Goal: Check status: Check status

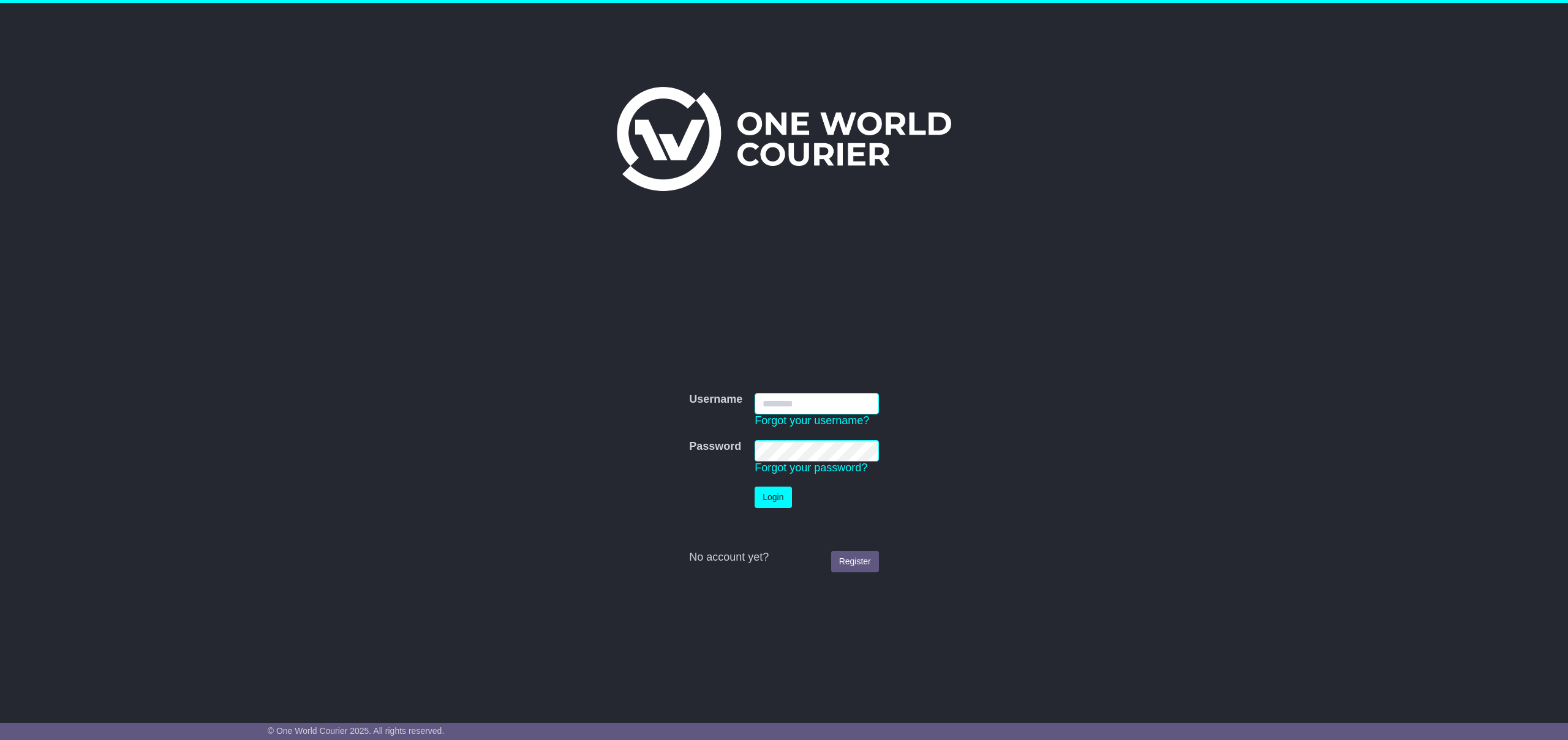
type input "**********"
drag, startPoint x: 804, startPoint y: 497, endPoint x: 784, endPoint y: 500, distance: 20.2
click at [804, 497] on td "Login" at bounding box center [816, 497] width 137 height 34
drag, startPoint x: 783, startPoint y: 500, endPoint x: 790, endPoint y: 509, distance: 11.4
click at [782, 500] on button "Login" at bounding box center [773, 497] width 37 height 22
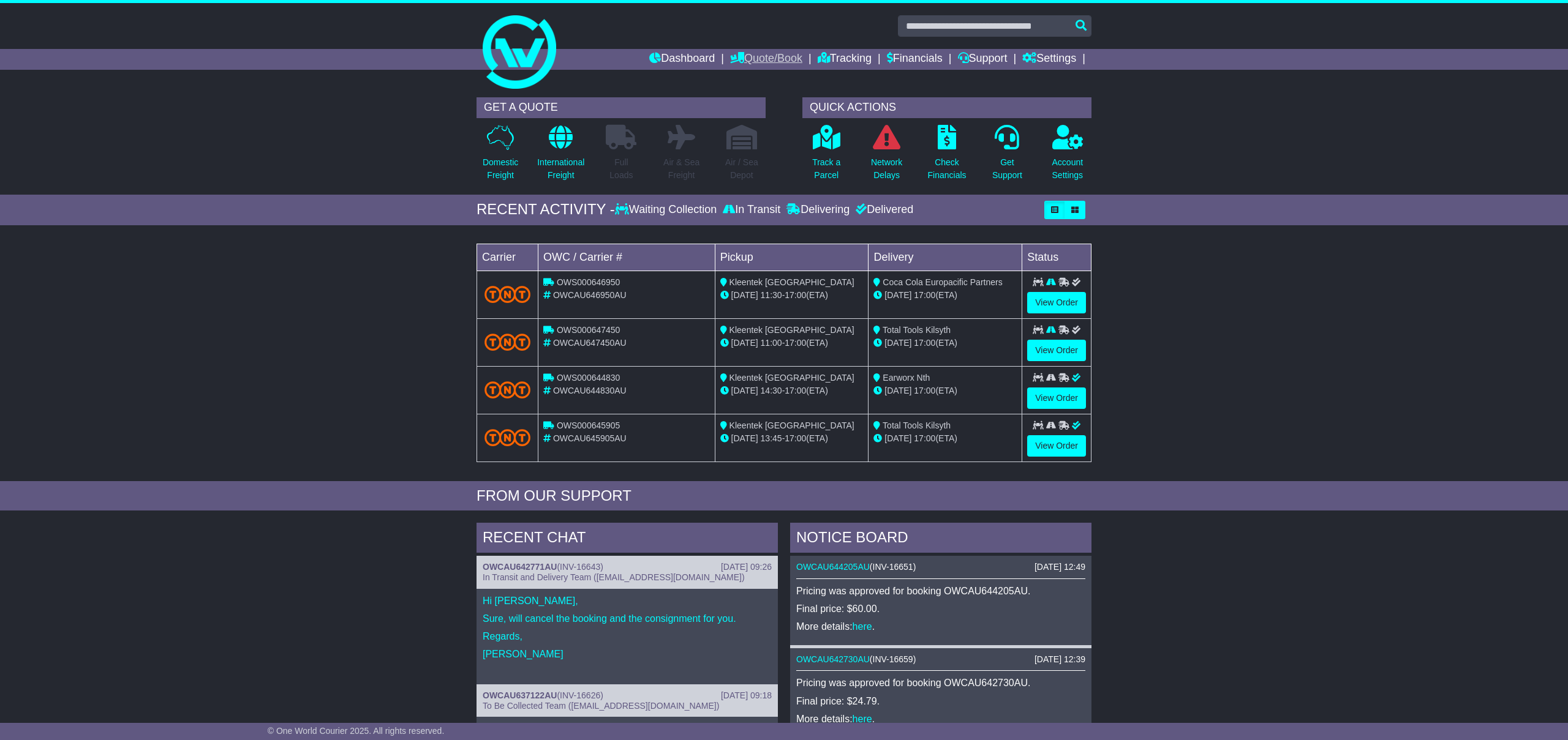
click at [776, 63] on link "Quote/Book" at bounding box center [766, 59] width 72 height 21
click at [1159, 322] on div "Loading... No bookings found Carrier OWC / Carrier # Pickup Delivery Status OWS…" at bounding box center [784, 356] width 1568 height 250
click at [1057, 351] on link "View Order" at bounding box center [1057, 350] width 59 height 22
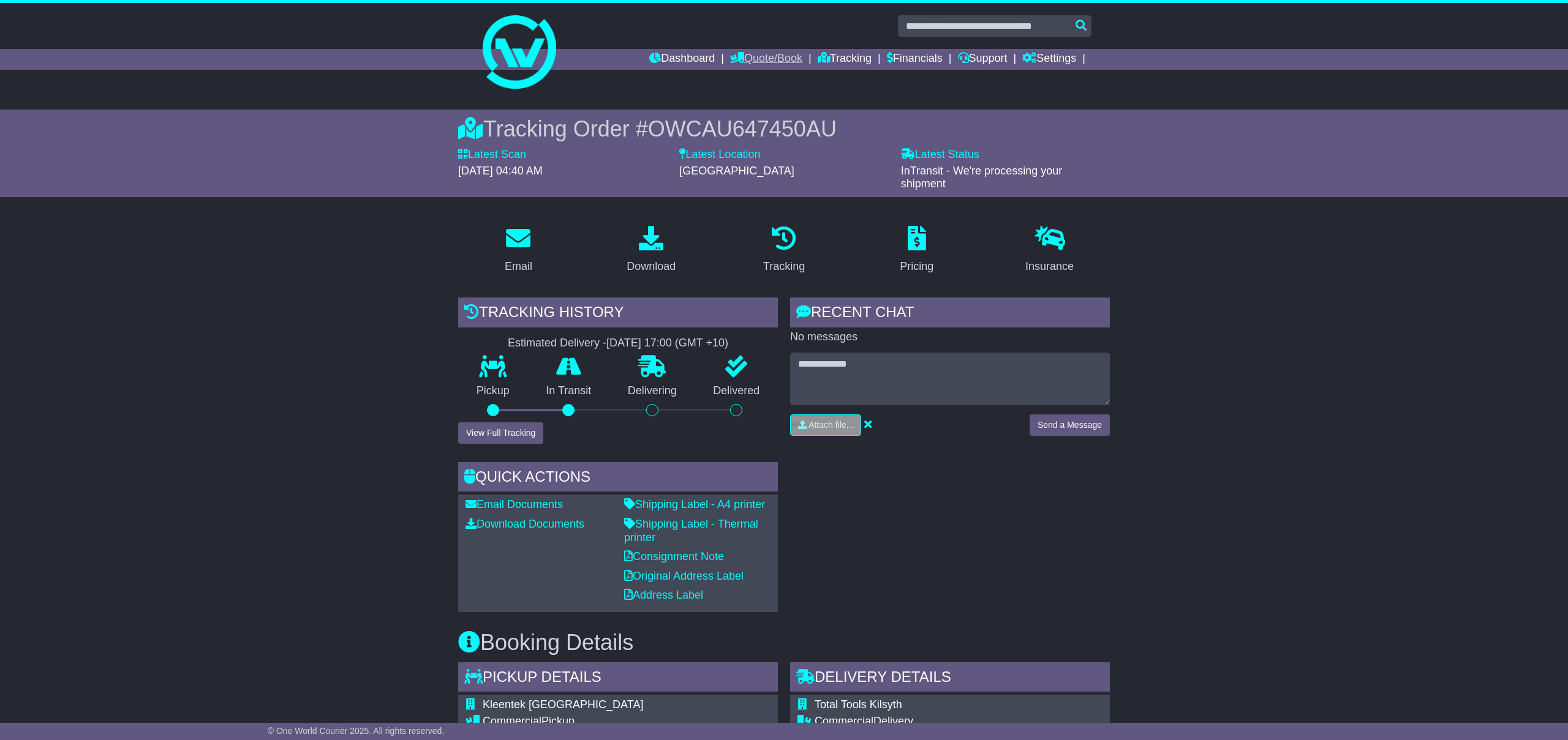
click at [781, 57] on link "Quote/Book" at bounding box center [766, 59] width 72 height 21
click at [835, 67] on link "Tracking" at bounding box center [844, 59] width 54 height 21
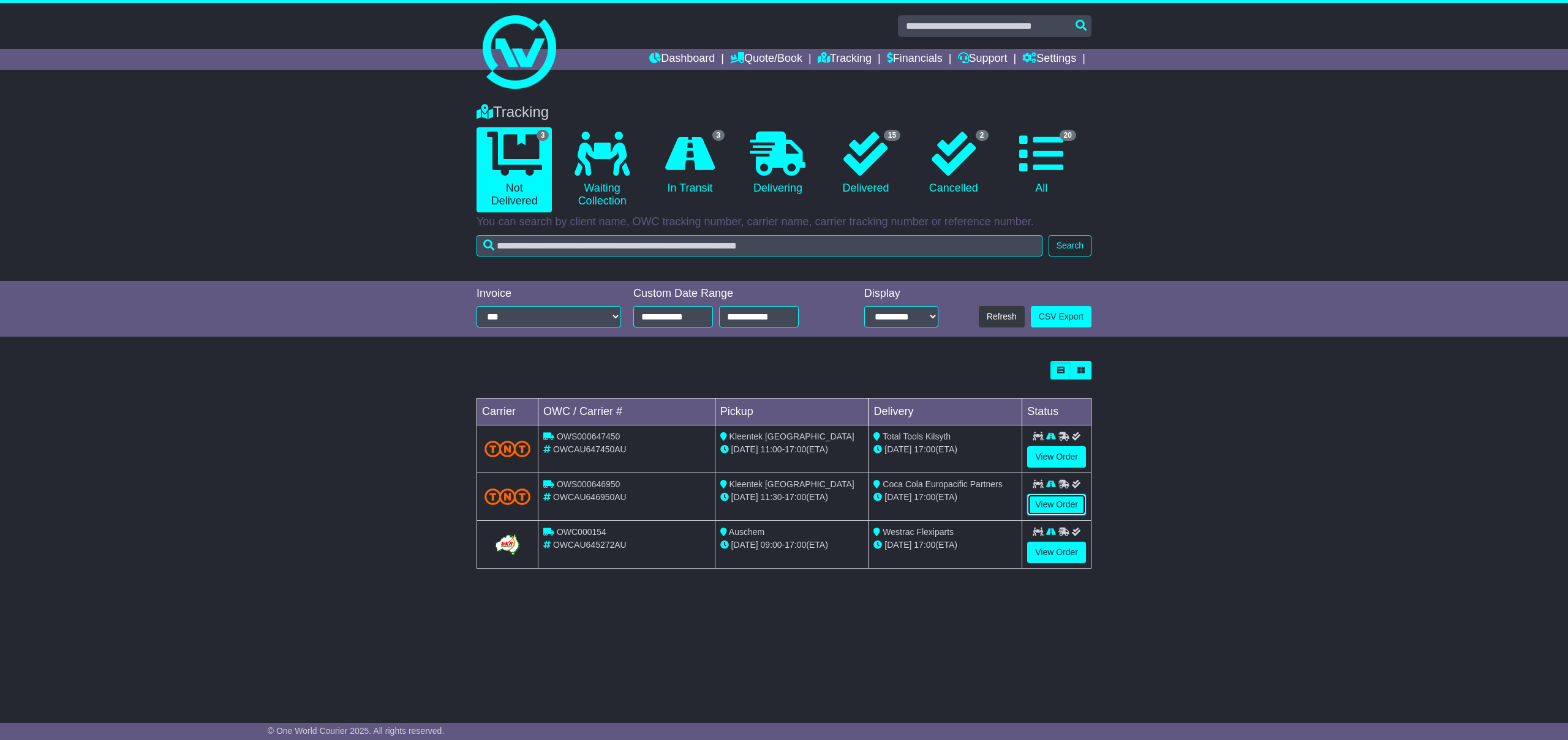
drag, startPoint x: 1055, startPoint y: 503, endPoint x: 1067, endPoint y: 534, distance: 33.2
click at [1054, 503] on link "View Order" at bounding box center [1057, 504] width 59 height 22
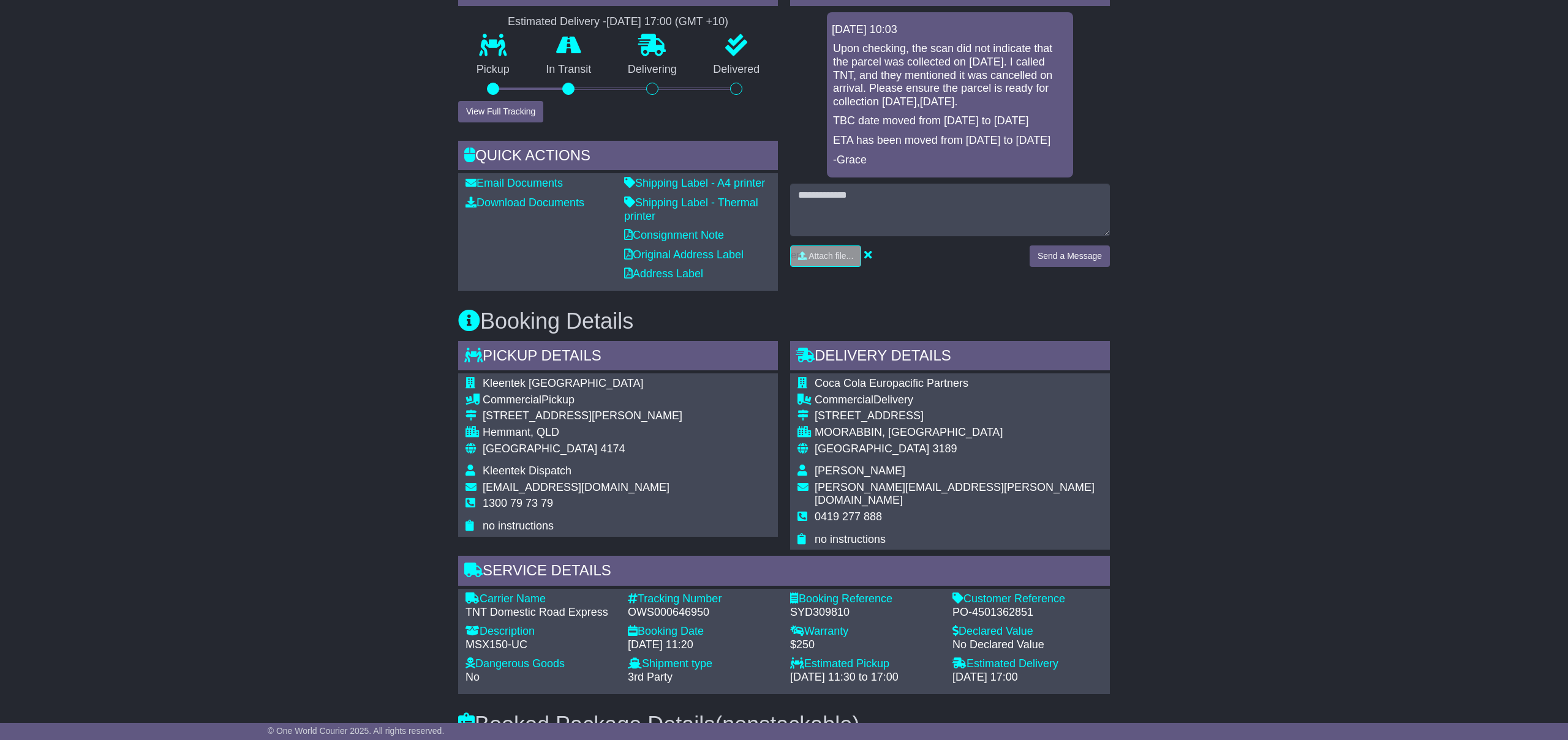
scroll to position [322, 0]
click at [373, 528] on div "Email Download Tracking Pricing Insurance" at bounding box center [784, 499] width 1568 height 1212
click at [1328, 284] on div "Email Download Tracking Pricing Insurance" at bounding box center [784, 499] width 1568 height 1212
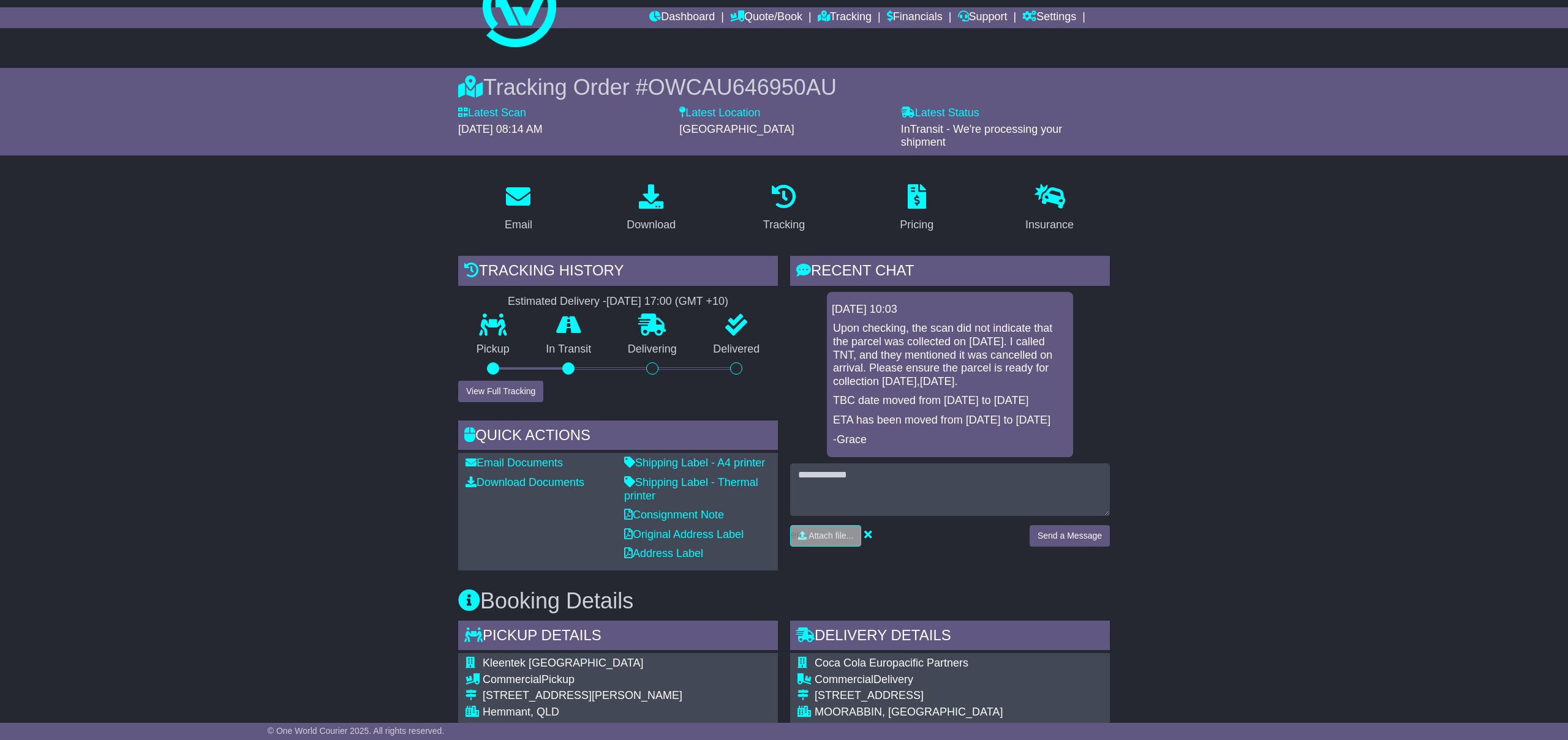
scroll to position [0, 0]
